Goal: Task Accomplishment & Management: Use online tool/utility

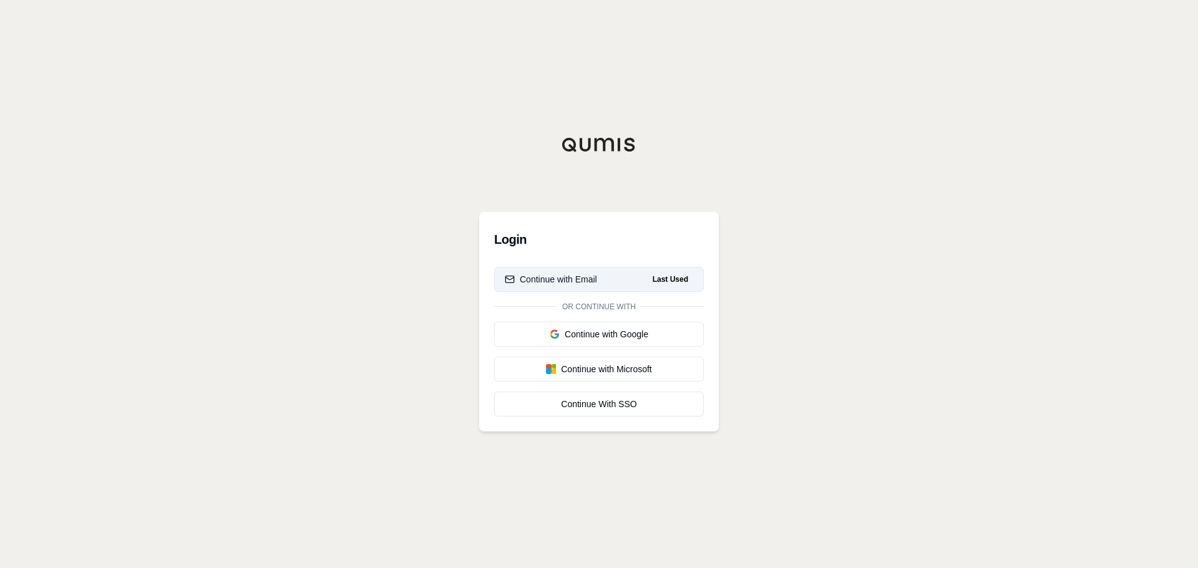
click at [556, 281] on div "Continue with Email" at bounding box center [551, 279] width 92 height 12
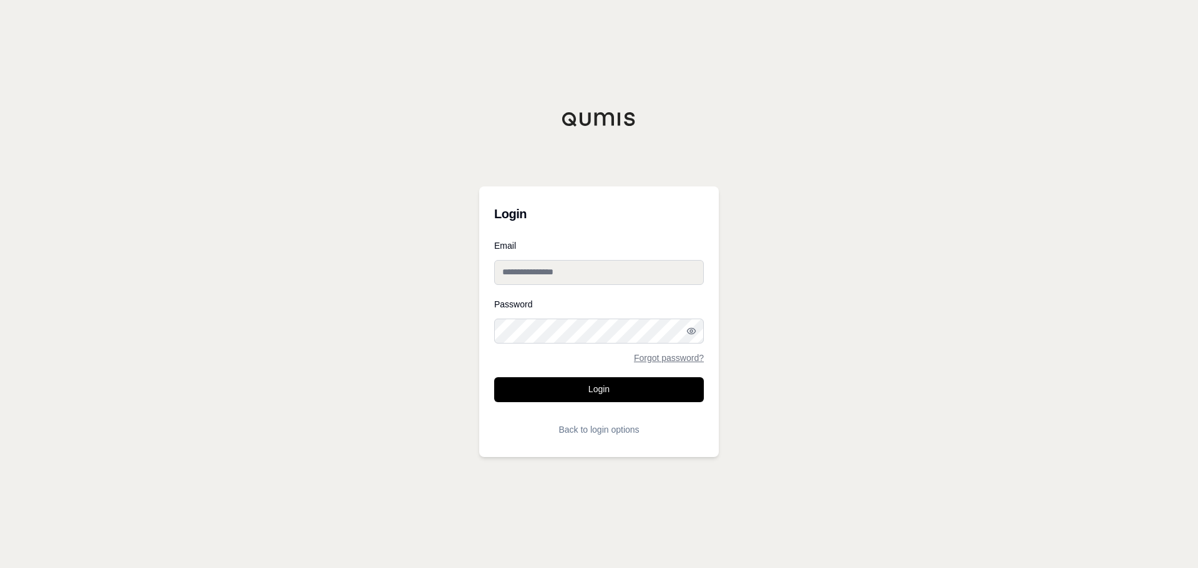
type input "**********"
click at [539, 273] on input "**********" at bounding box center [599, 272] width 210 height 25
click at [575, 396] on button "Login" at bounding box center [599, 389] width 210 height 25
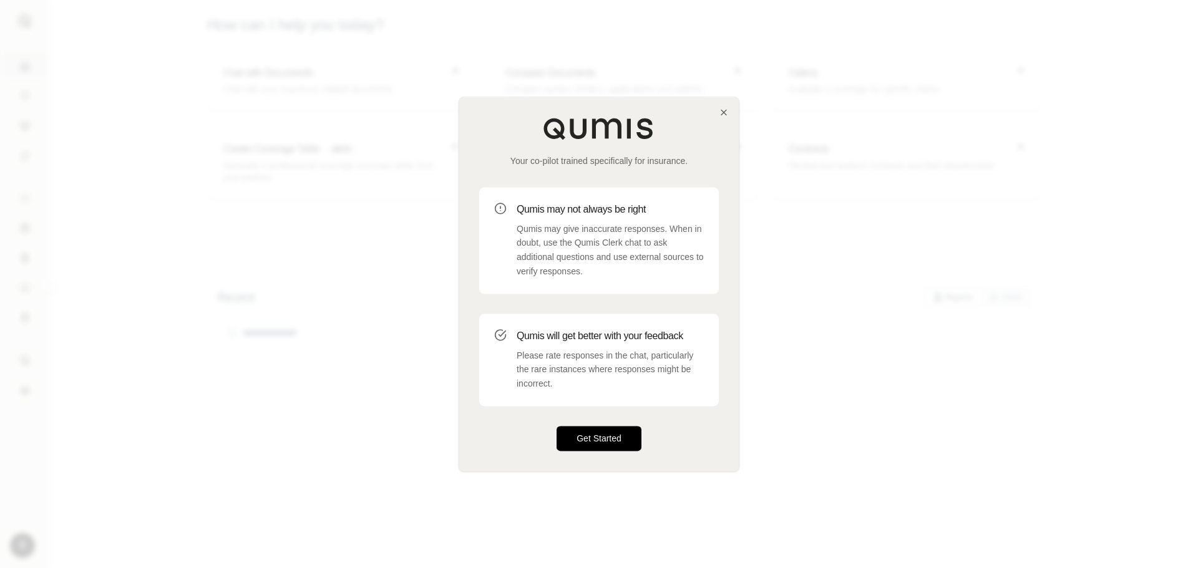
click at [610, 436] on button "Get Started" at bounding box center [598, 438] width 85 height 25
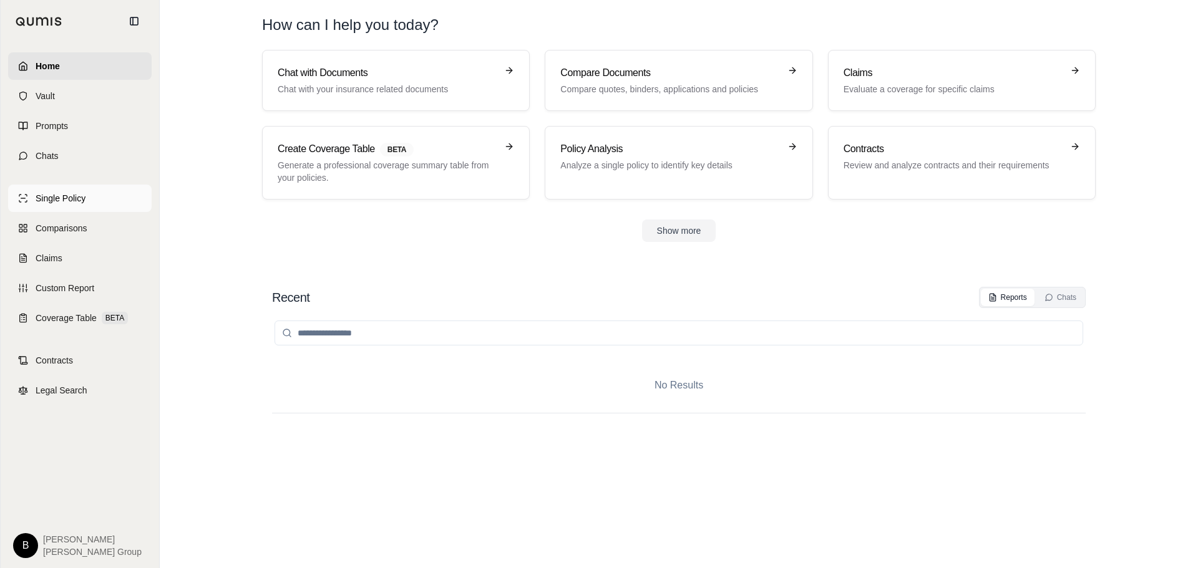
click at [53, 194] on span "Single Policy" at bounding box center [61, 198] width 50 height 12
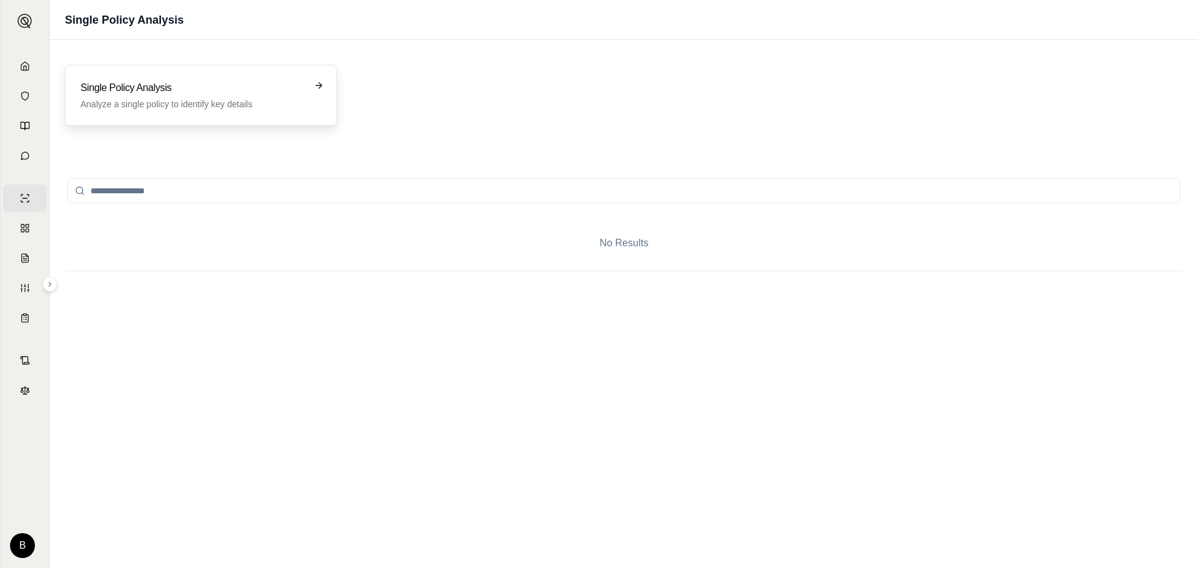
click at [321, 83] on icon at bounding box center [319, 85] width 10 height 10
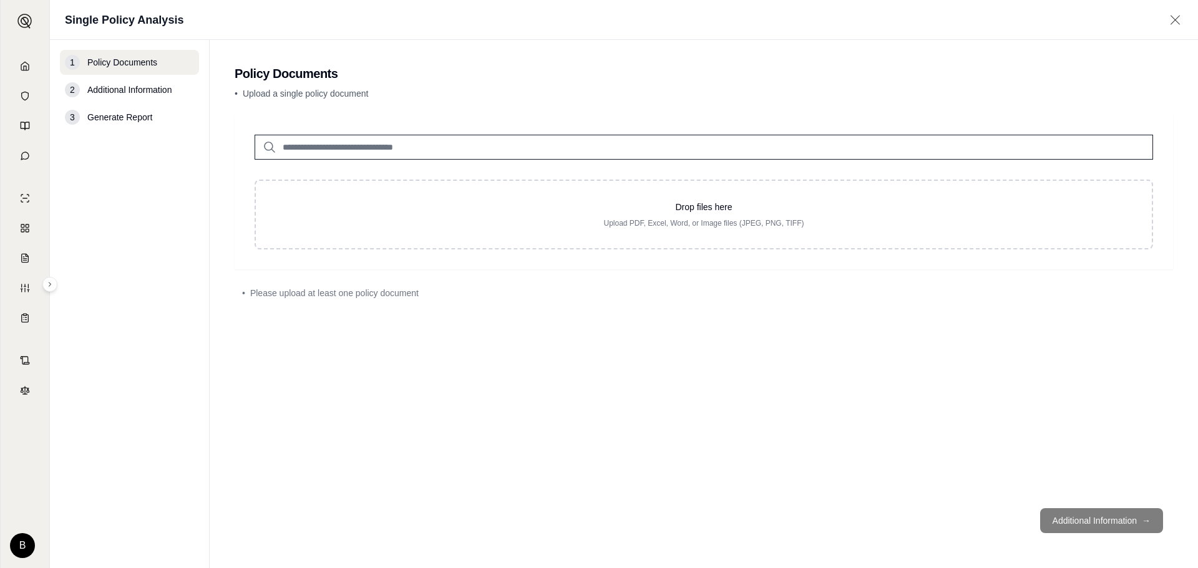
click at [125, 94] on span "Additional Information" at bounding box center [129, 90] width 84 height 12
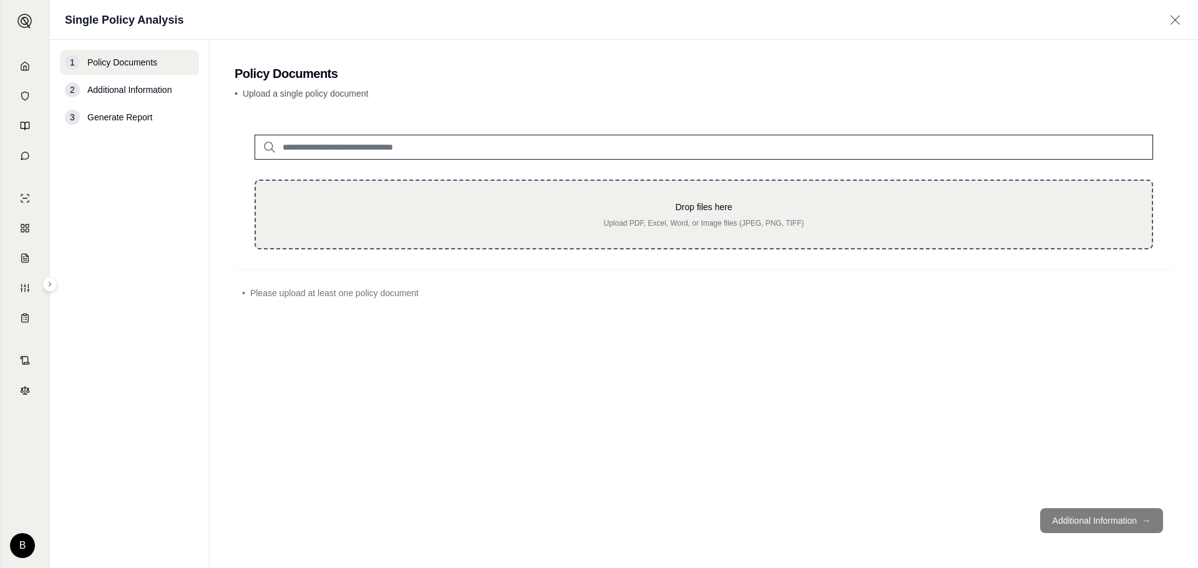
click at [495, 221] on div "Drop files here Upload PDF, Excel, Word, or Image files (JPEG, PNG, TIFF)" at bounding box center [704, 182] width 938 height 135
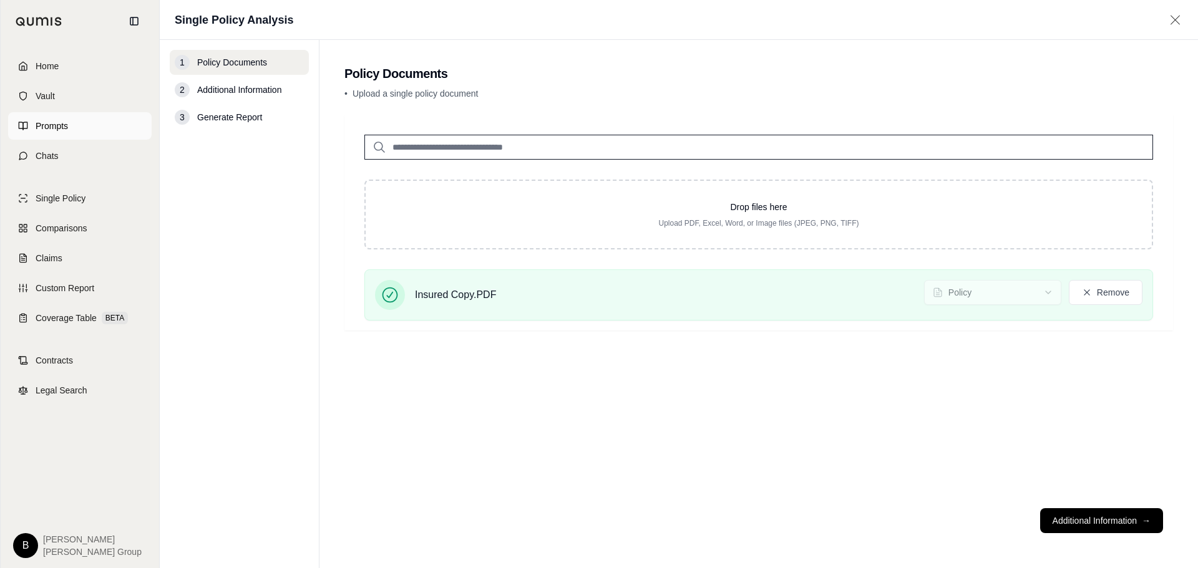
click at [53, 130] on span "Prompts" at bounding box center [52, 126] width 32 height 12
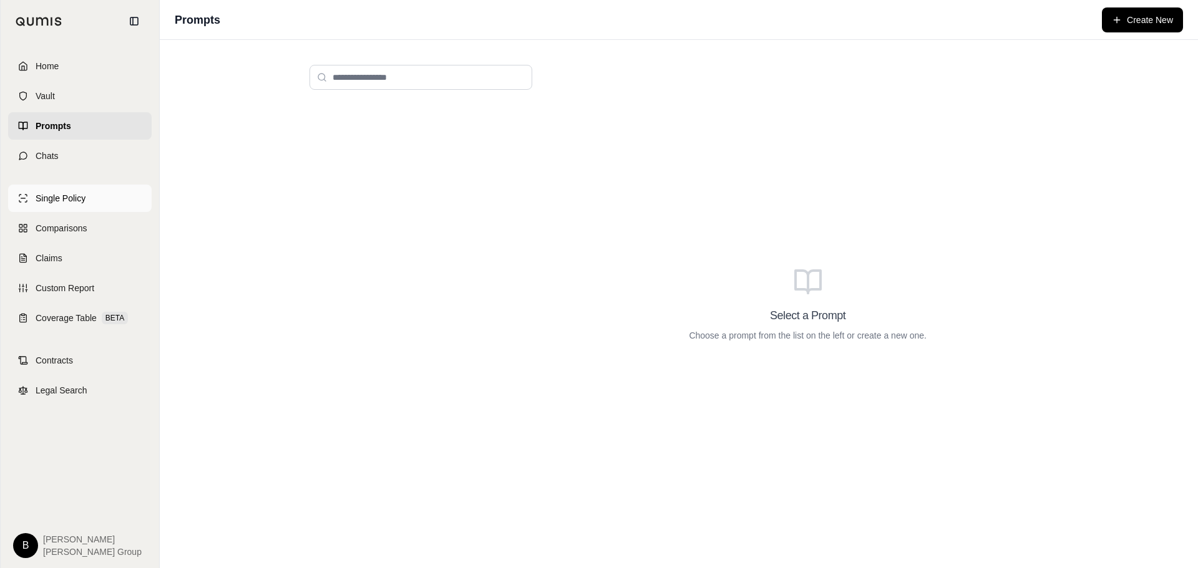
click at [67, 197] on span "Single Policy" at bounding box center [61, 198] width 50 height 12
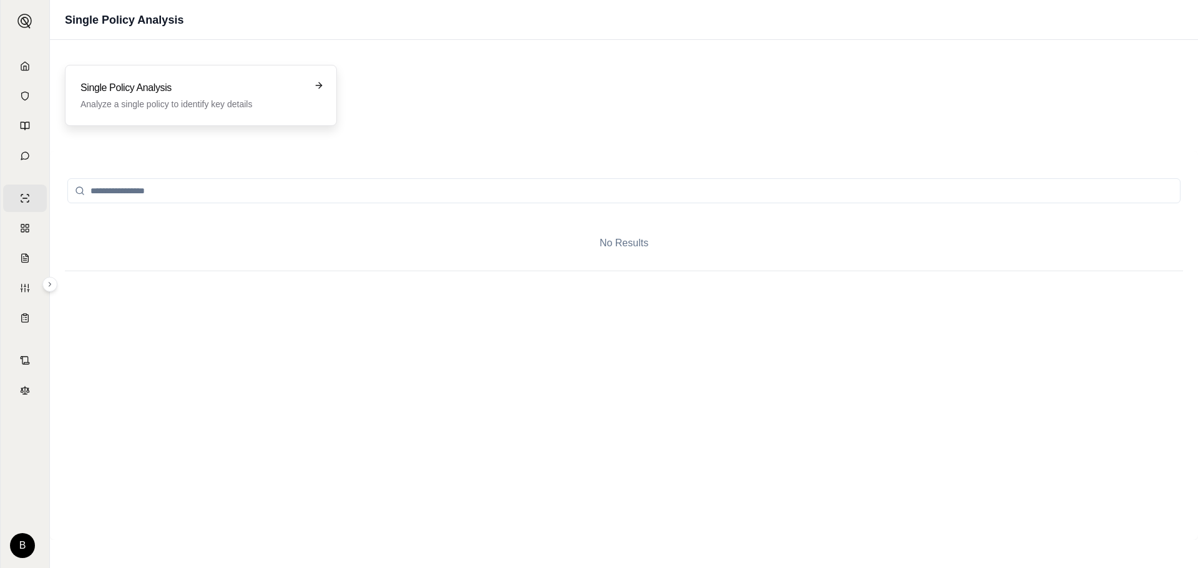
click at [153, 87] on h3 "Single Policy Analysis" at bounding box center [191, 87] width 223 height 15
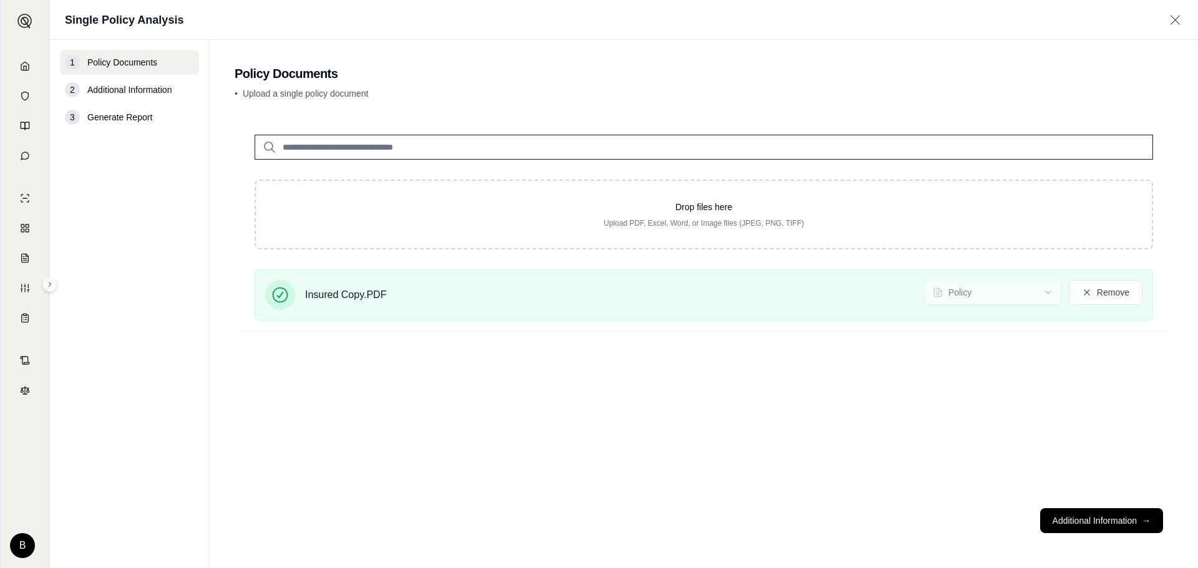
click at [101, 124] on div "3 Generate Report" at bounding box center [129, 117] width 139 height 25
click at [102, 120] on span "Generate Report" at bounding box center [119, 117] width 65 height 12
click at [1115, 528] on button "Additional Information →" at bounding box center [1101, 520] width 123 height 25
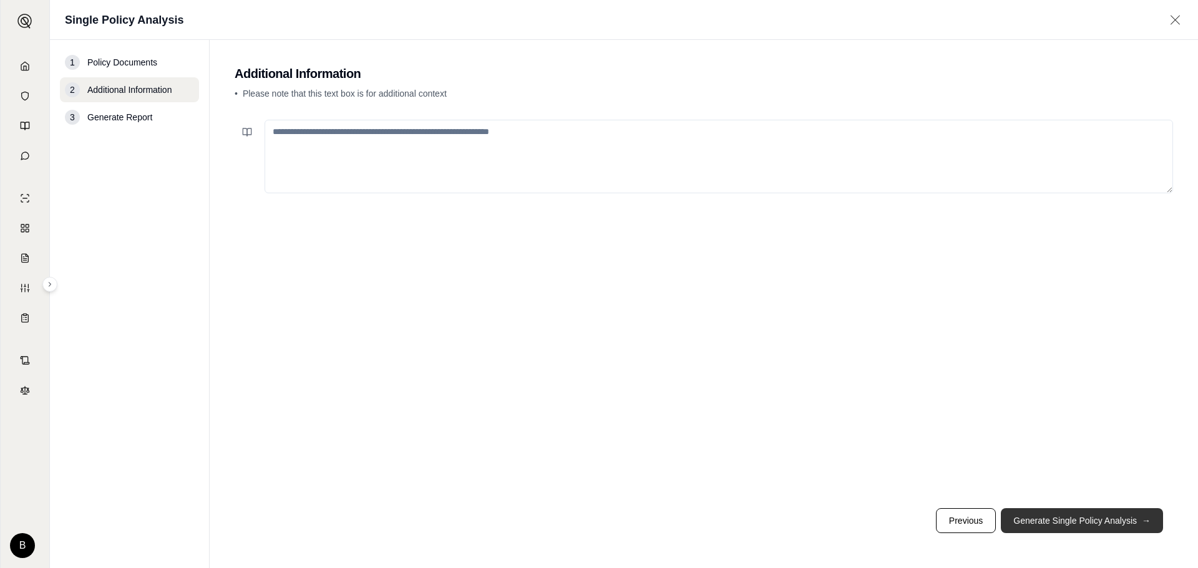
click at [1082, 526] on button "Generate Single Policy Analysis →" at bounding box center [1082, 520] width 162 height 25
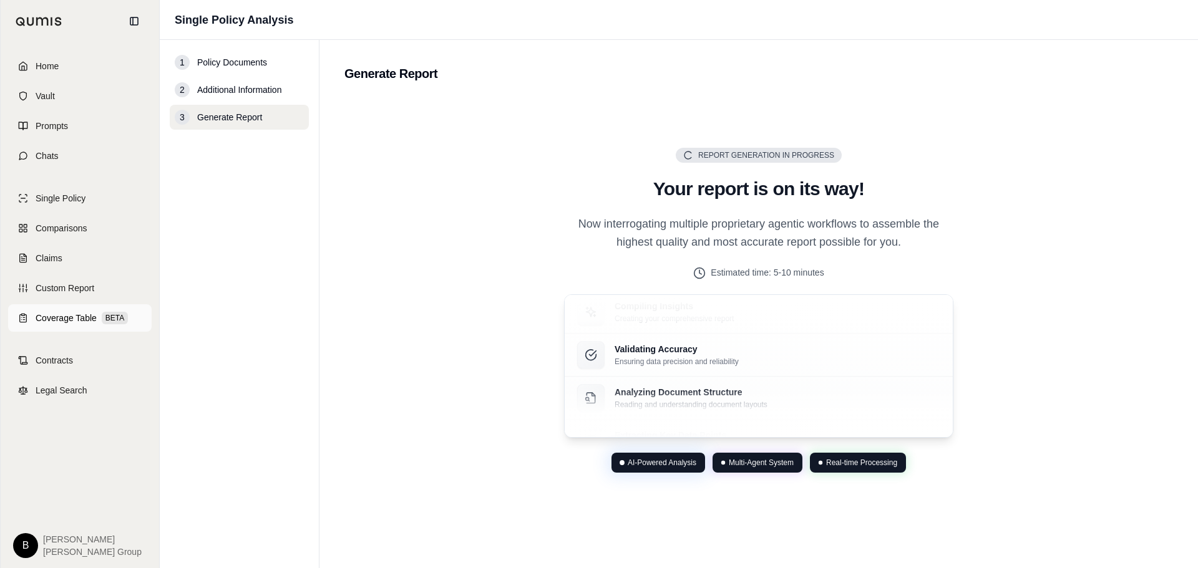
click at [64, 318] on span "Coverage Table" at bounding box center [66, 318] width 61 height 12
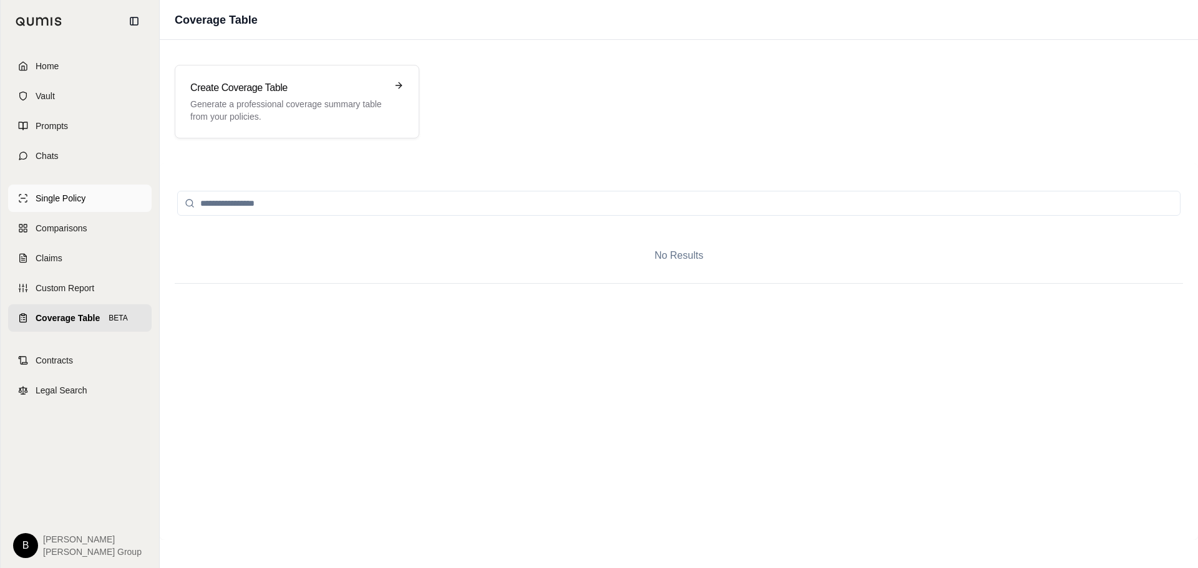
click at [56, 198] on span "Single Policy" at bounding box center [61, 198] width 50 height 12
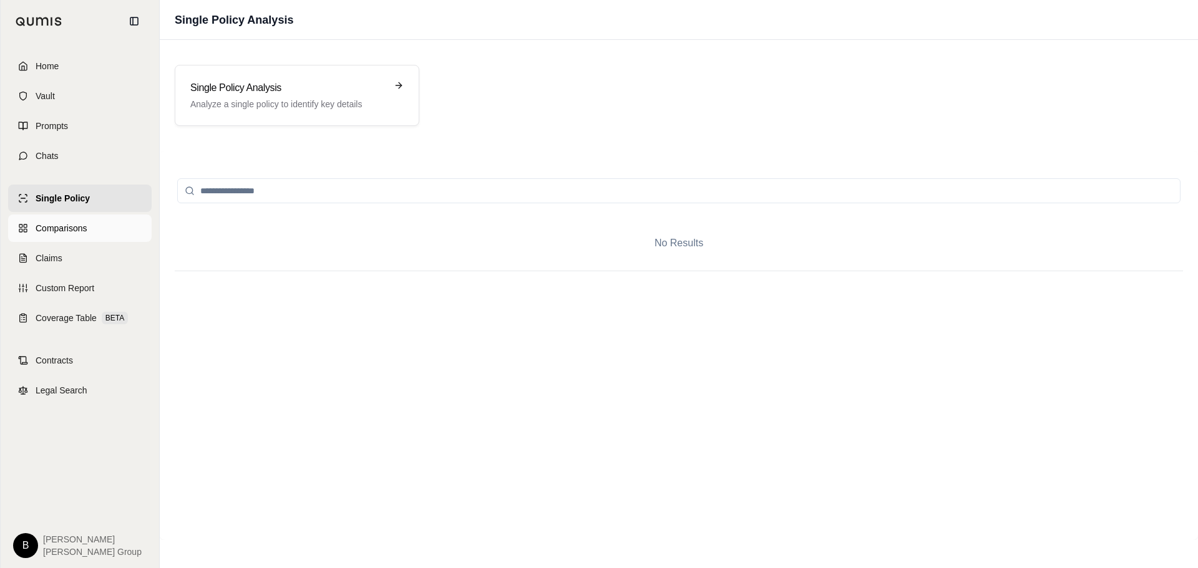
click at [58, 228] on span "Comparisons" at bounding box center [61, 228] width 51 height 12
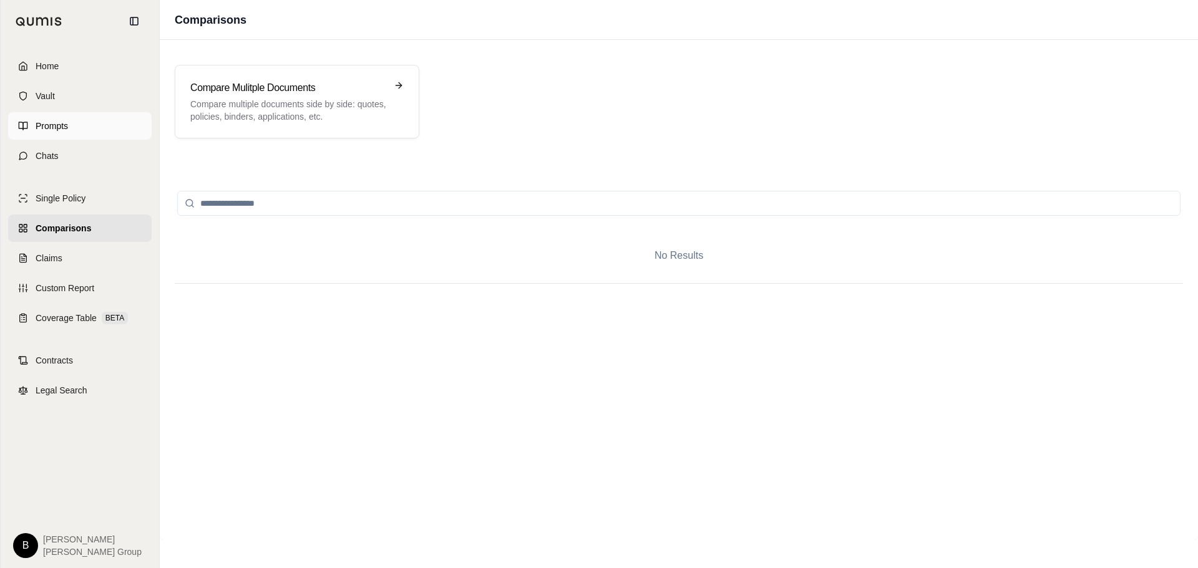
click at [46, 126] on span "Prompts" at bounding box center [52, 126] width 32 height 12
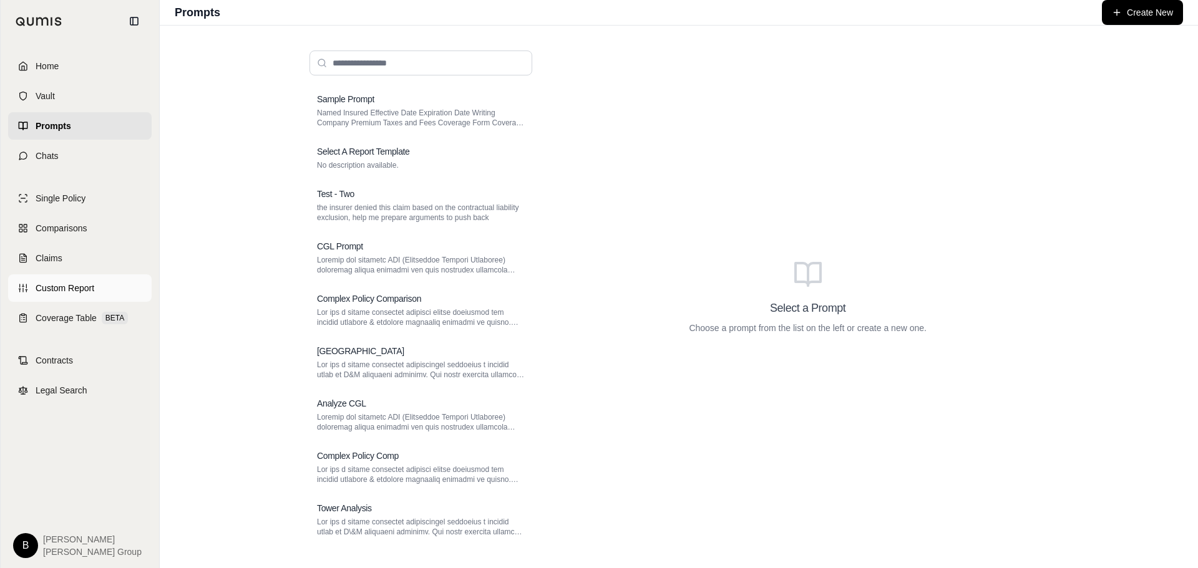
click at [62, 289] on span "Custom Report" at bounding box center [65, 288] width 59 height 12
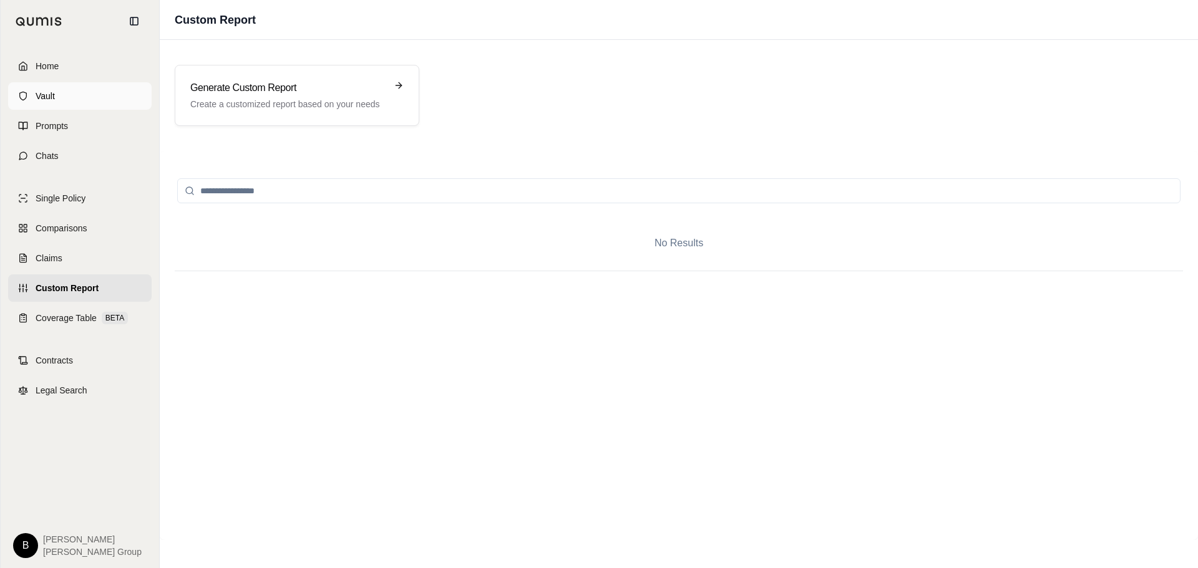
click at [51, 96] on span "Vault" at bounding box center [45, 96] width 19 height 12
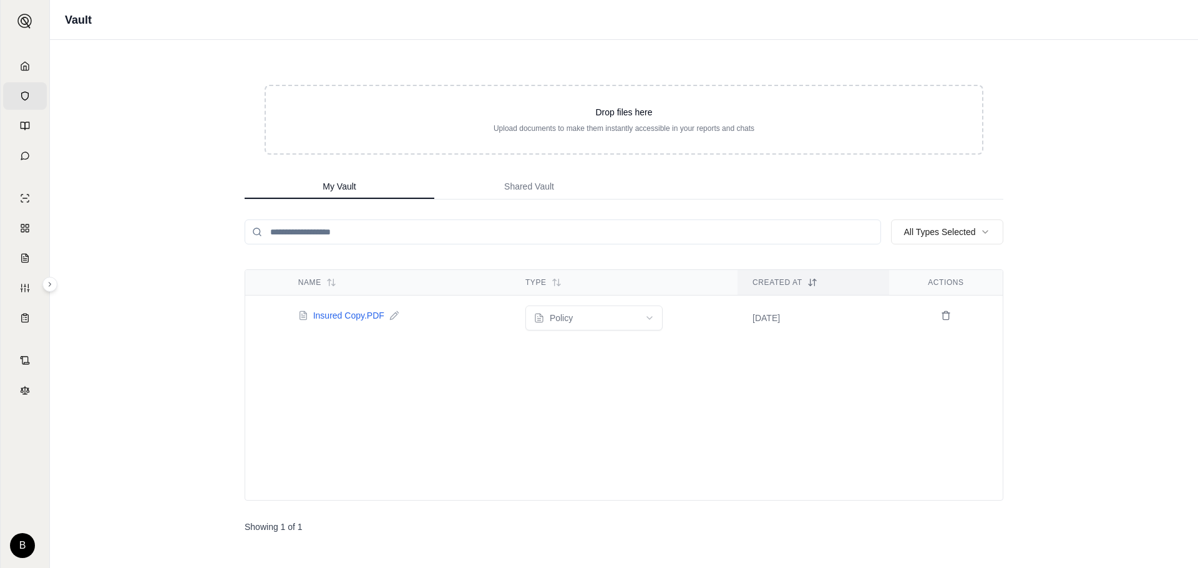
click at [357, 317] on span "Insured Copy.PDF" at bounding box center [348, 315] width 71 height 12
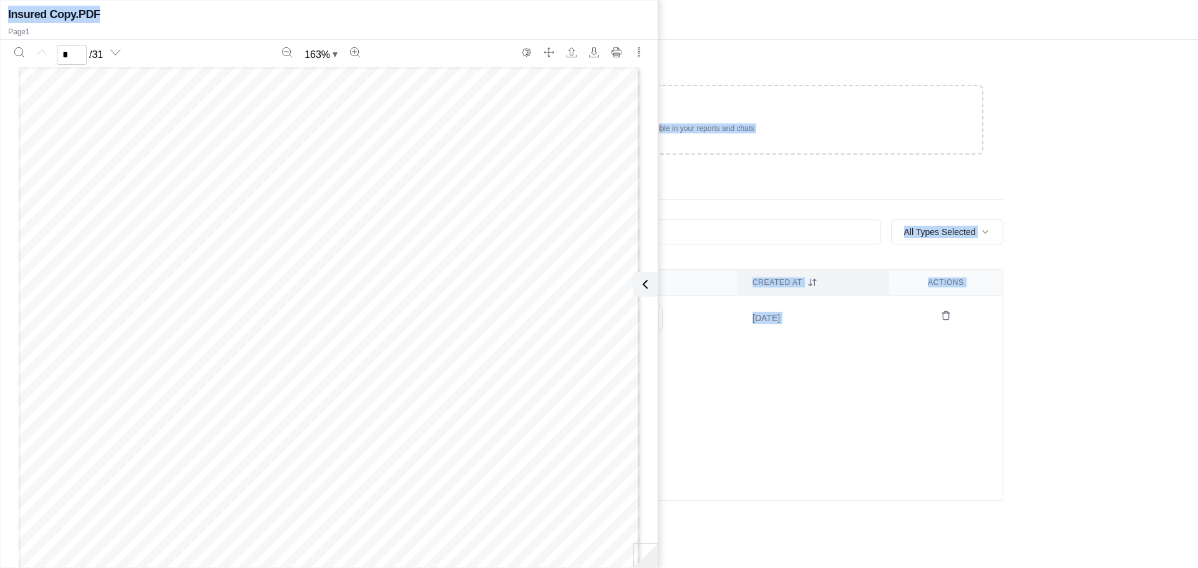
drag, startPoint x: 445, startPoint y: 20, endPoint x: 735, endPoint y: 38, distance: 290.0
click at [735, 38] on body "Home Vault Prompts Chats Single Policy Comparisons Claims Custom Report Coverag…" at bounding box center [599, 284] width 1198 height 568
click at [776, 409] on div "Name Type Created At Actions Insured Copy.PDF policy [DATE]" at bounding box center [624, 385] width 759 height 231
click at [1086, 93] on div "Vault Drop files here Upload documents to make them instantly accessible in you…" at bounding box center [624, 284] width 1148 height 568
click at [1052, 413] on div "Vault Drop files here Upload documents to make them instantly accessible in you…" at bounding box center [624, 284] width 1148 height 568
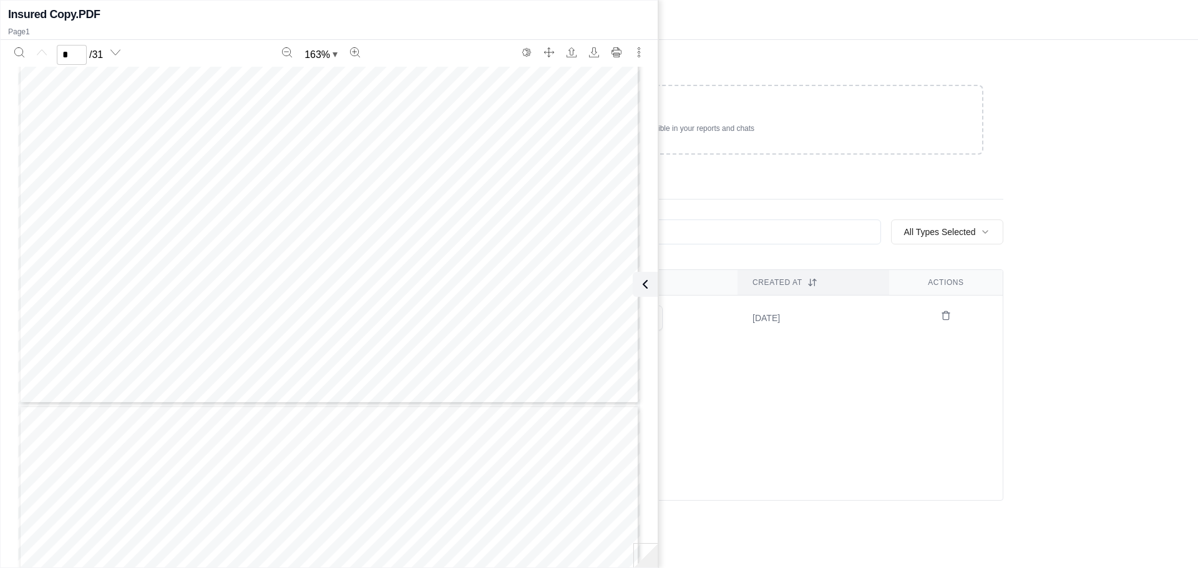
scroll to position [499, 0]
click at [736, 280] on th "Type" at bounding box center [623, 283] width 227 height 26
click at [638, 279] on icon at bounding box center [642, 284] width 15 height 15
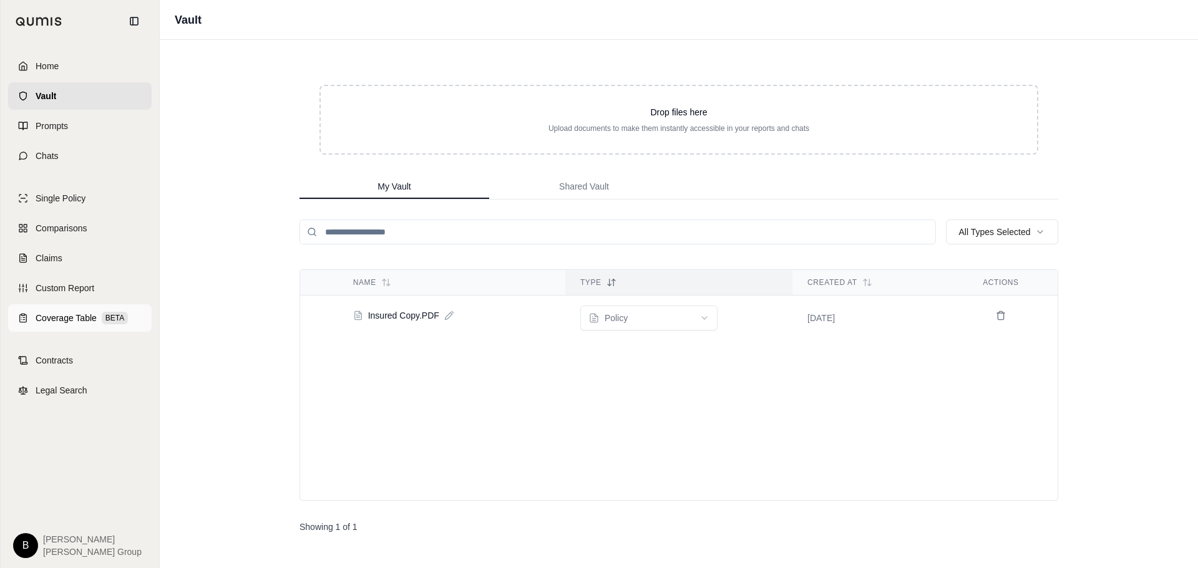
click at [64, 315] on span "Coverage Table" at bounding box center [66, 318] width 61 height 12
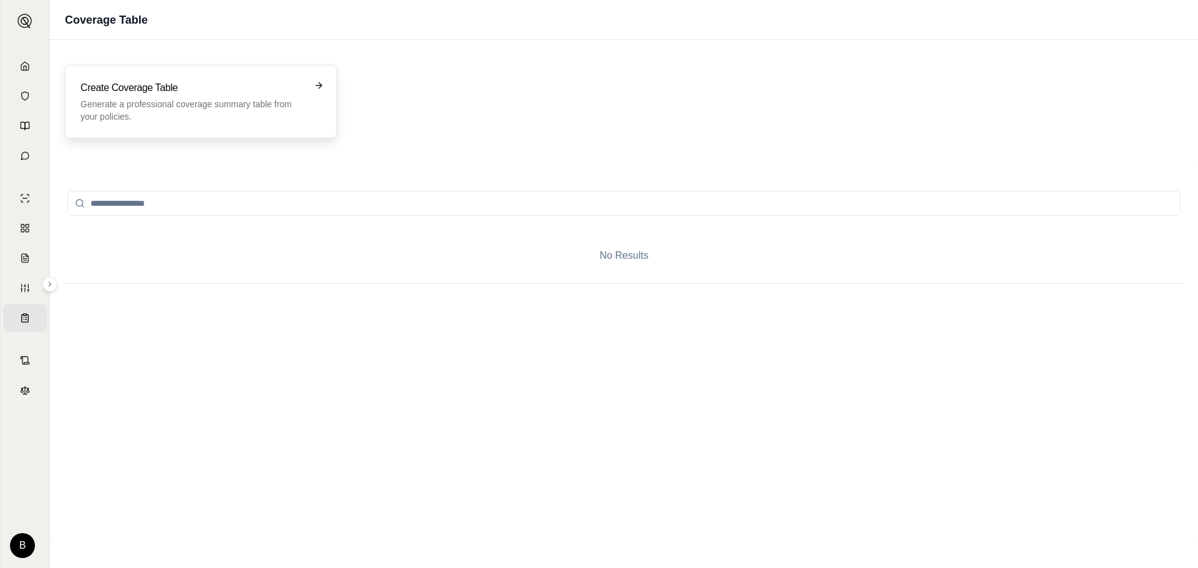
click at [321, 86] on icon at bounding box center [320, 85] width 3 height 6
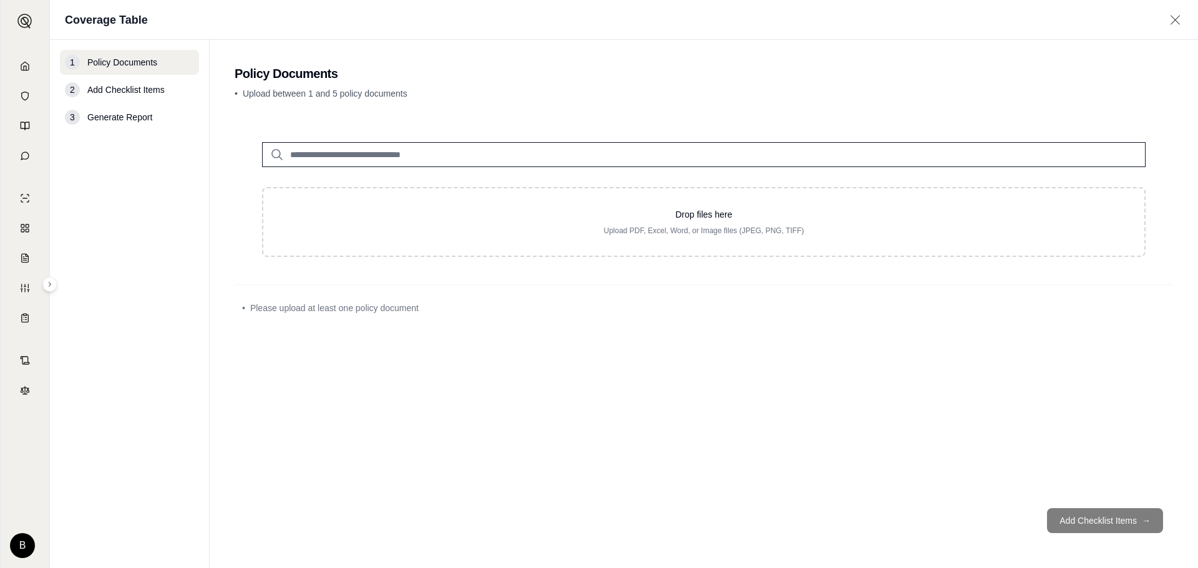
click at [108, 119] on span "Generate Report" at bounding box center [119, 117] width 65 height 12
click at [117, 93] on span "Add Checklist Items" at bounding box center [125, 90] width 77 height 12
click at [114, 117] on span "Generate Report" at bounding box center [119, 117] width 65 height 12
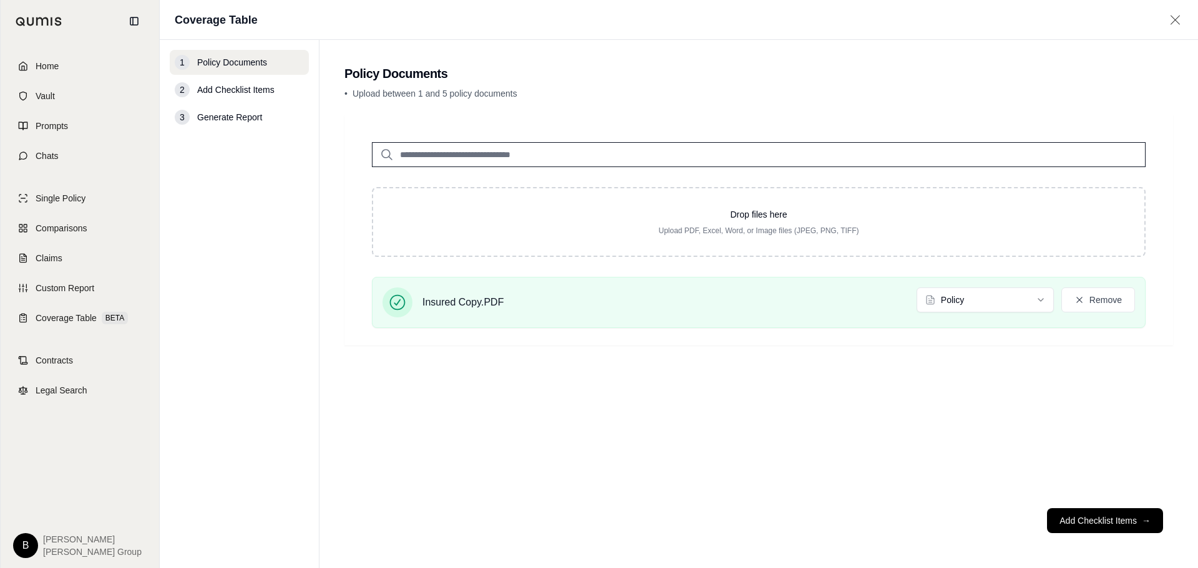
click at [215, 120] on span "Generate Report" at bounding box center [229, 117] width 65 height 12
click at [216, 117] on span "Generate Report" at bounding box center [229, 117] width 65 height 12
click at [1146, 519] on span "→" at bounding box center [1146, 521] width 9 height 12
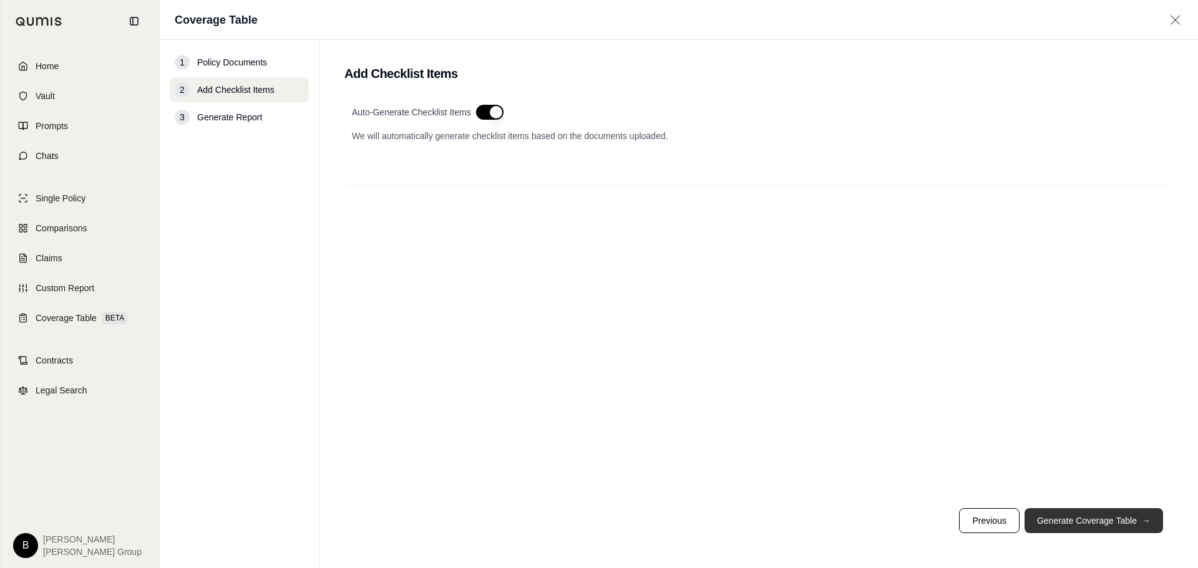
click at [1125, 521] on button "Generate Coverage Table →" at bounding box center [1093, 520] width 138 height 25
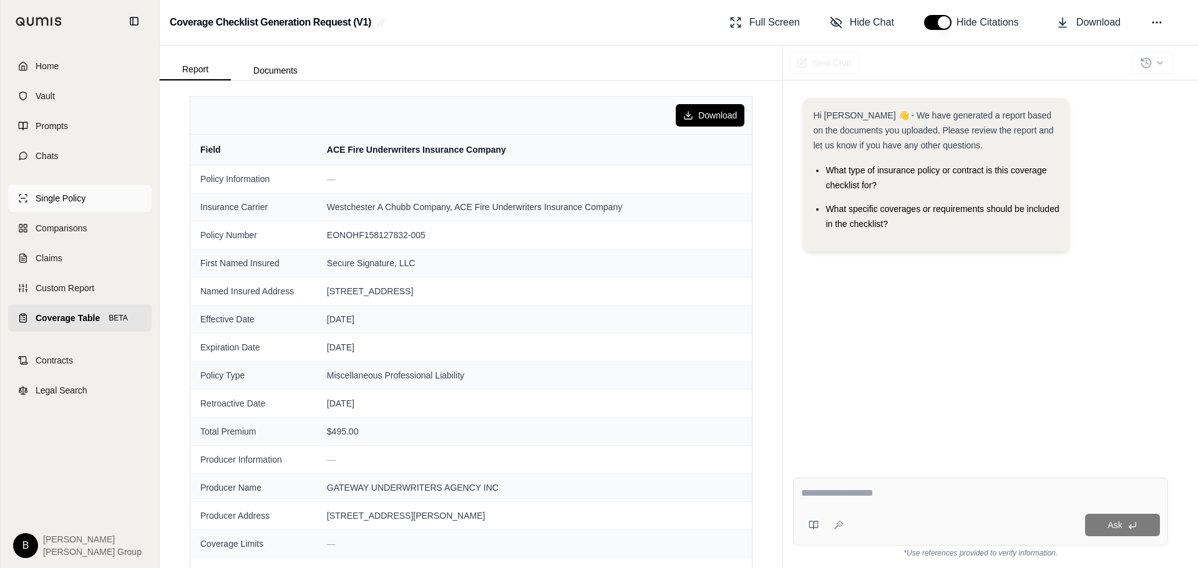
click at [62, 199] on span "Single Policy" at bounding box center [61, 198] width 50 height 12
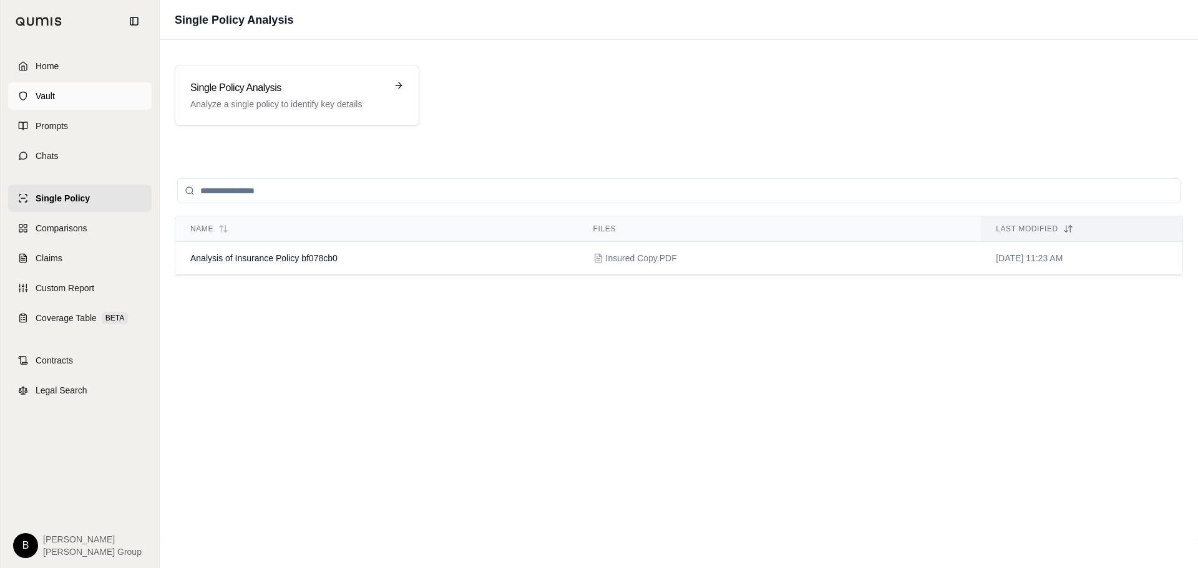
click at [46, 96] on span "Vault" at bounding box center [45, 96] width 19 height 12
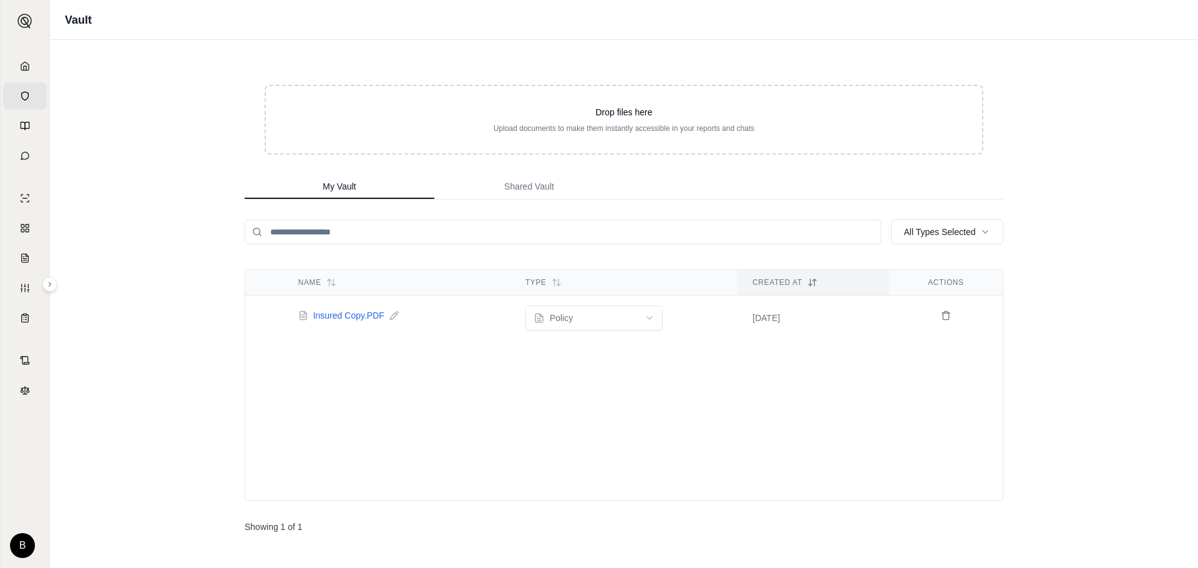
click at [333, 318] on span "Insured Copy.PDF" at bounding box center [348, 315] width 71 height 12
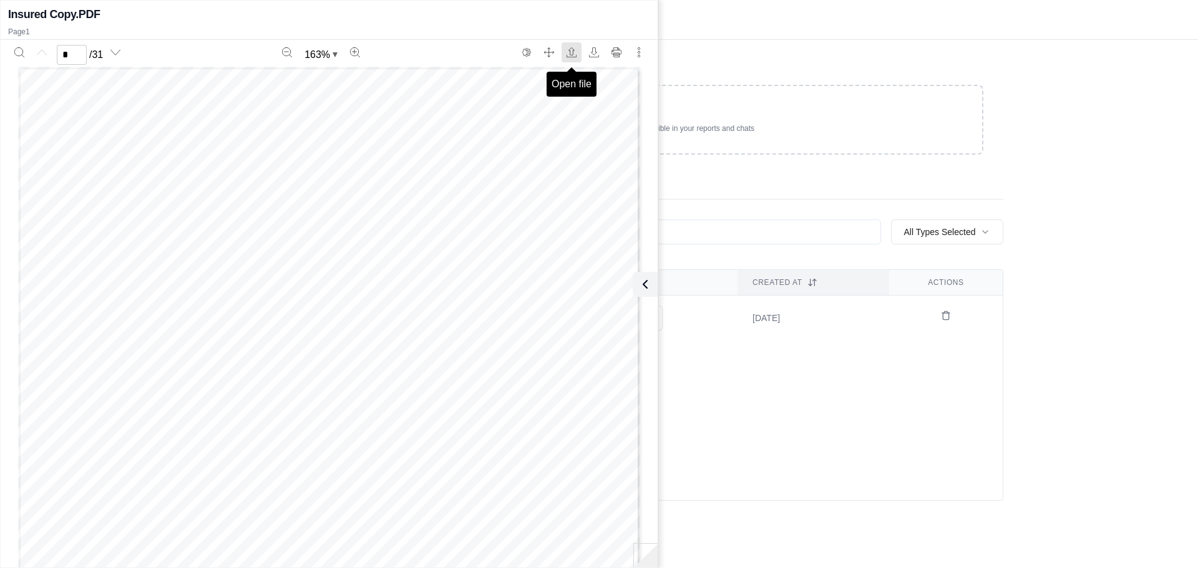
click at [569, 56] on icon "Open file" at bounding box center [571, 52] width 10 height 10
click at [642, 281] on icon at bounding box center [642, 284] width 15 height 15
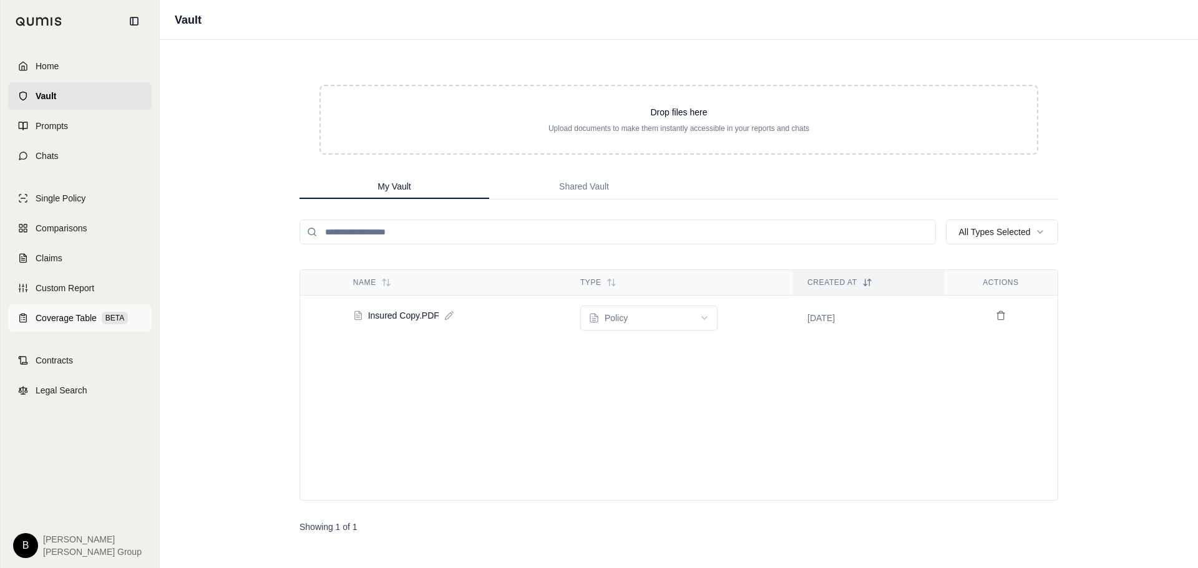
click at [57, 319] on span "Coverage Table" at bounding box center [66, 318] width 61 height 12
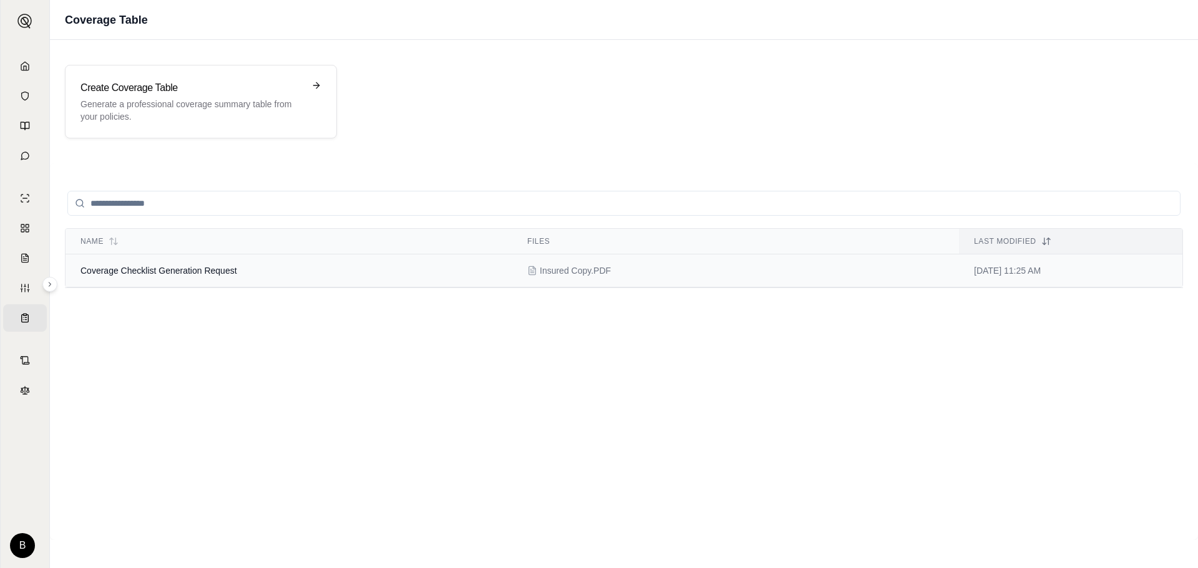
click at [352, 273] on td "Coverage Checklist Generation Request" at bounding box center [289, 271] width 447 height 33
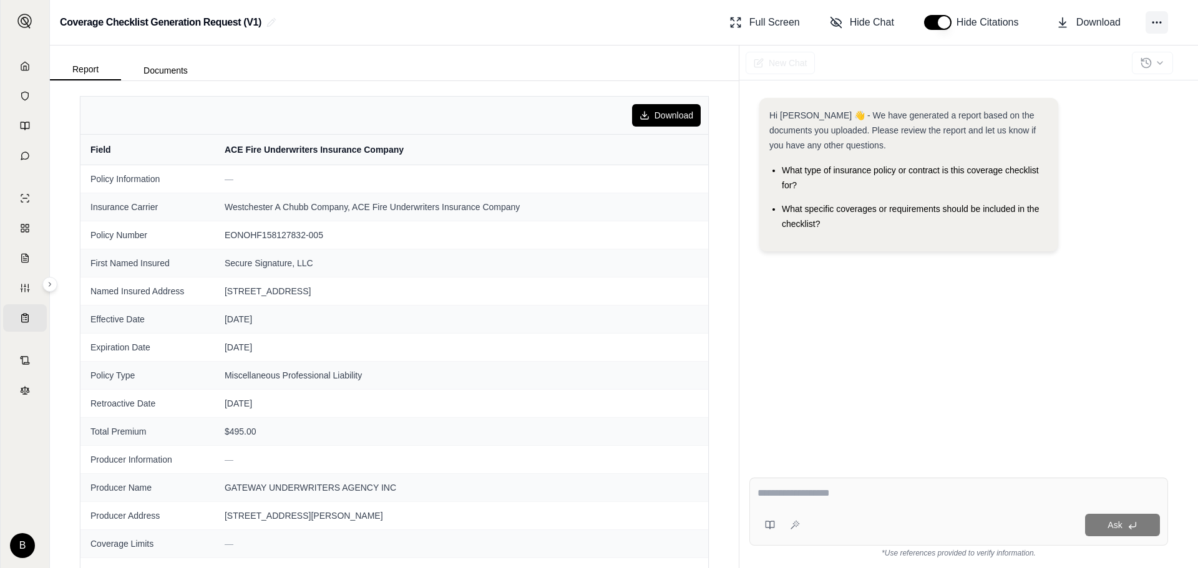
click at [1163, 26] on button at bounding box center [1156, 22] width 22 height 22
click at [1018, 280] on div "Hi [PERSON_NAME] 👋 - We have generated a report based on the documents you uplo…" at bounding box center [958, 273] width 419 height 370
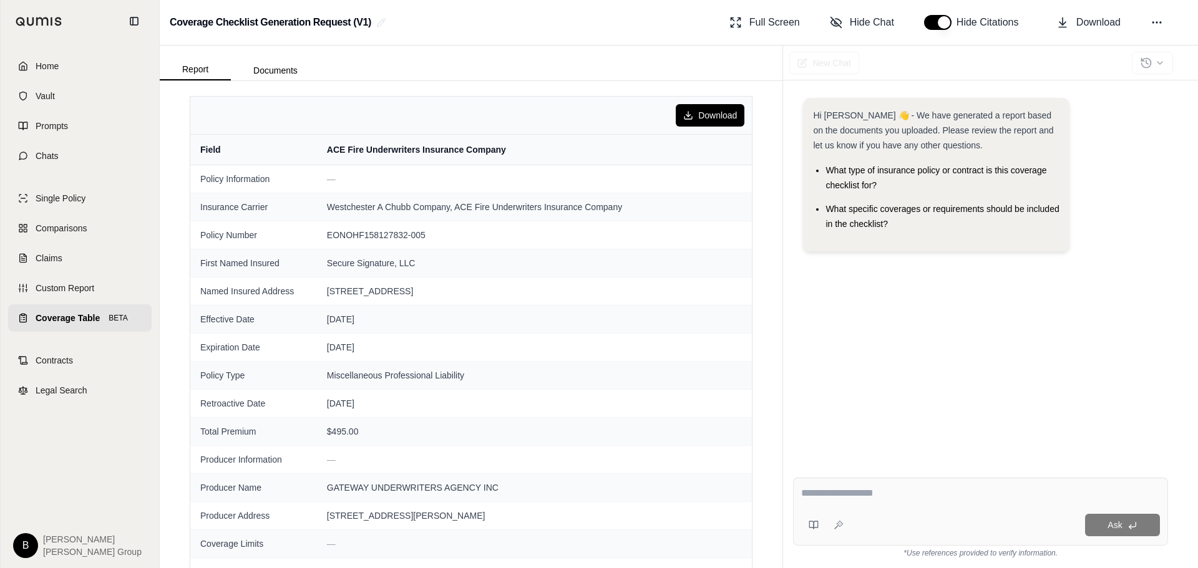
click at [74, 318] on span "Coverage Table" at bounding box center [68, 318] width 64 height 12
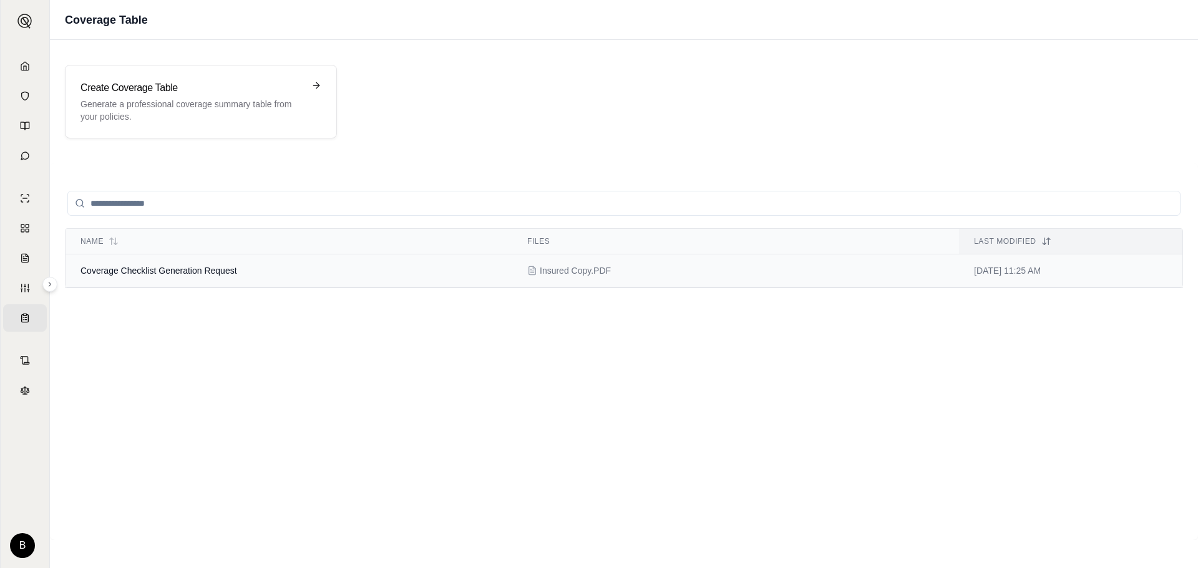
click at [153, 268] on span "Coverage Checklist Generation Request" at bounding box center [158, 271] width 157 height 10
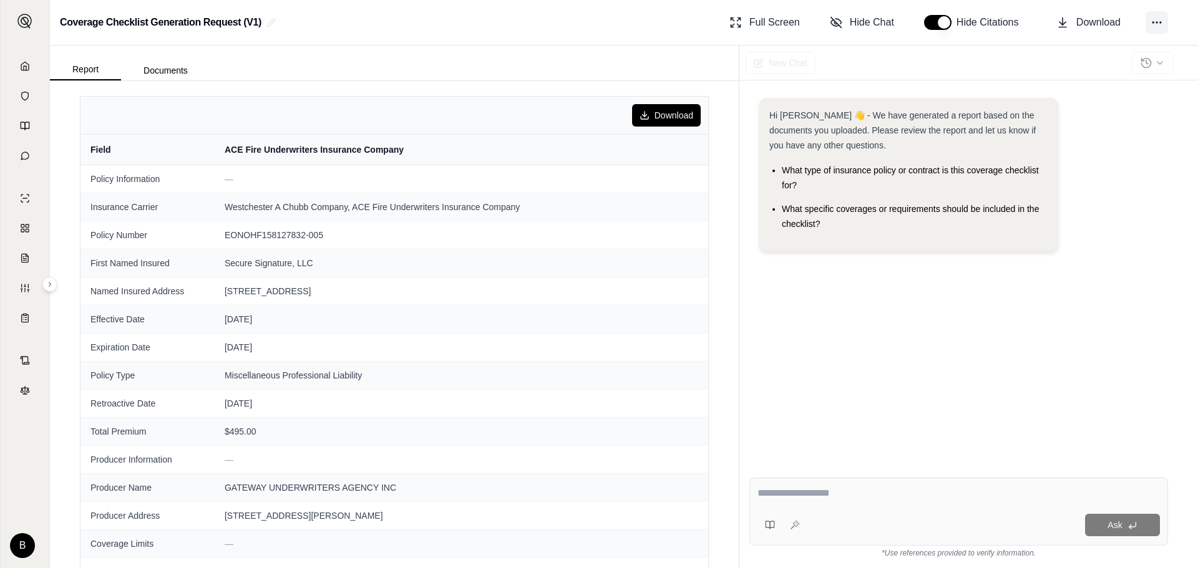
click at [1155, 26] on icon at bounding box center [1156, 22] width 12 height 12
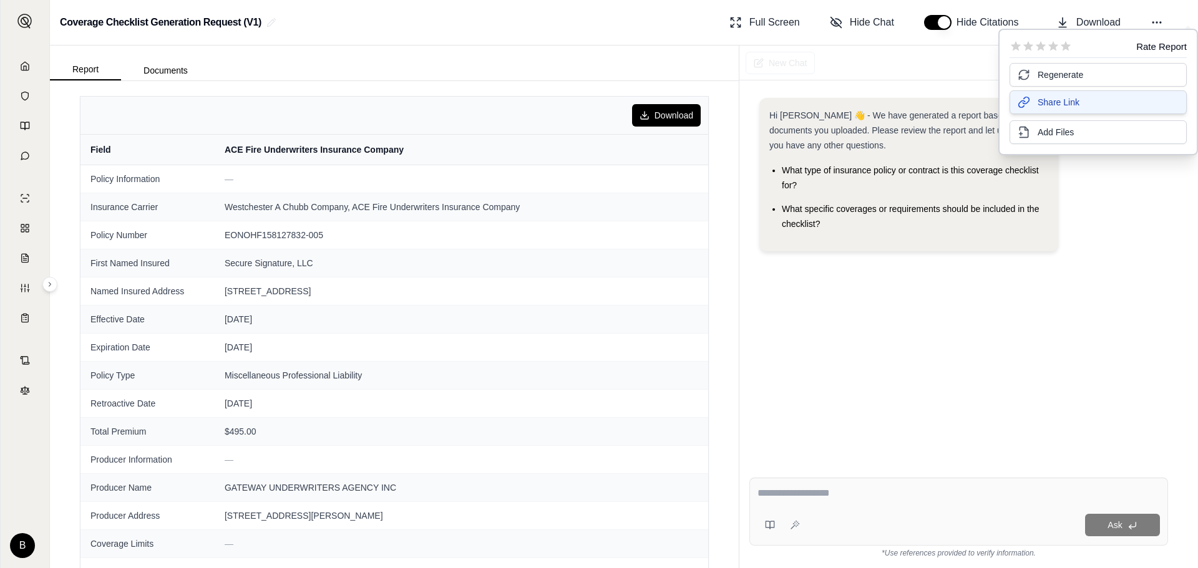
click at [1066, 106] on span "Share Link" at bounding box center [1058, 102] width 42 height 12
click at [1049, 104] on span "Share Link" at bounding box center [1058, 102] width 42 height 12
